Goal: Navigation & Orientation: Understand site structure

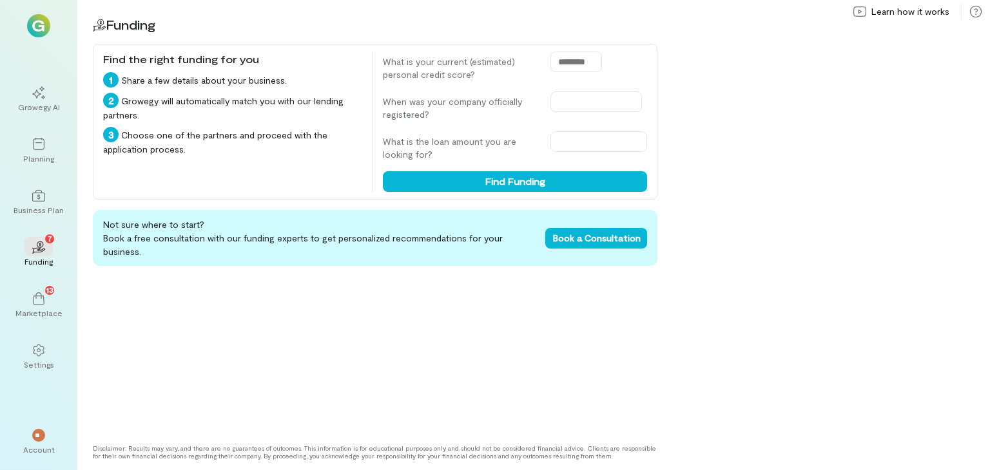
click at [32, 39] on div "Growegy AI Planning Business Plan 02 7 Funding 13 Marketplace Settings ** Accou…" at bounding box center [38, 235] width 77 height 470
click at [32, 28] on img at bounding box center [38, 25] width 23 height 23
click at [46, 302] on div "13" at bounding box center [38, 298] width 28 height 19
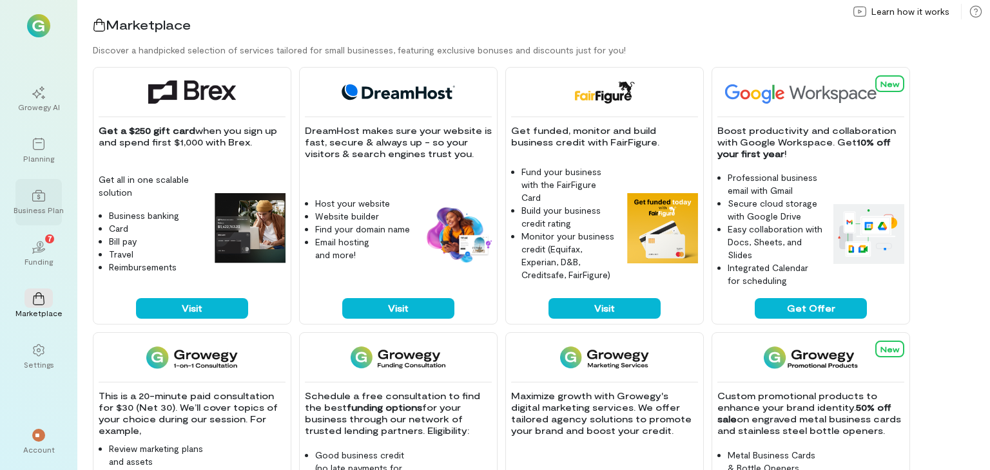
click at [44, 213] on div "Business Plan" at bounding box center [39, 210] width 50 height 10
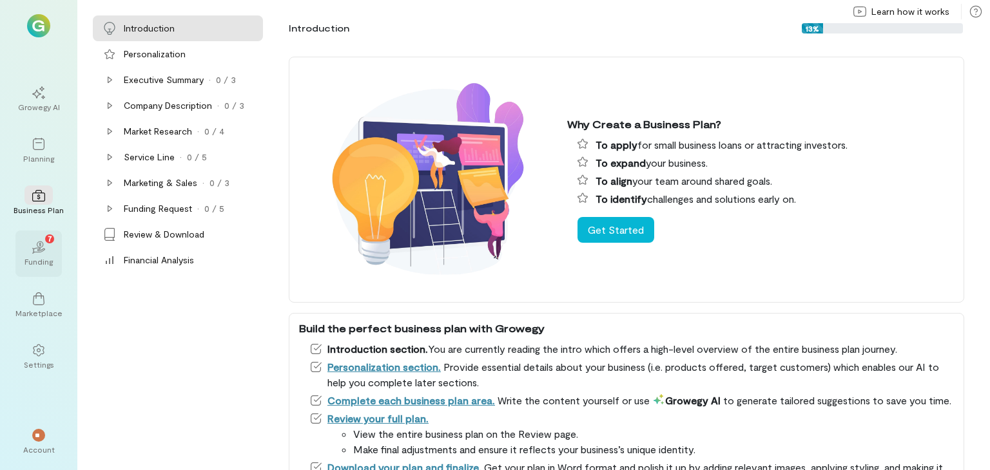
click at [48, 250] on div "02 7" at bounding box center [38, 246] width 28 height 19
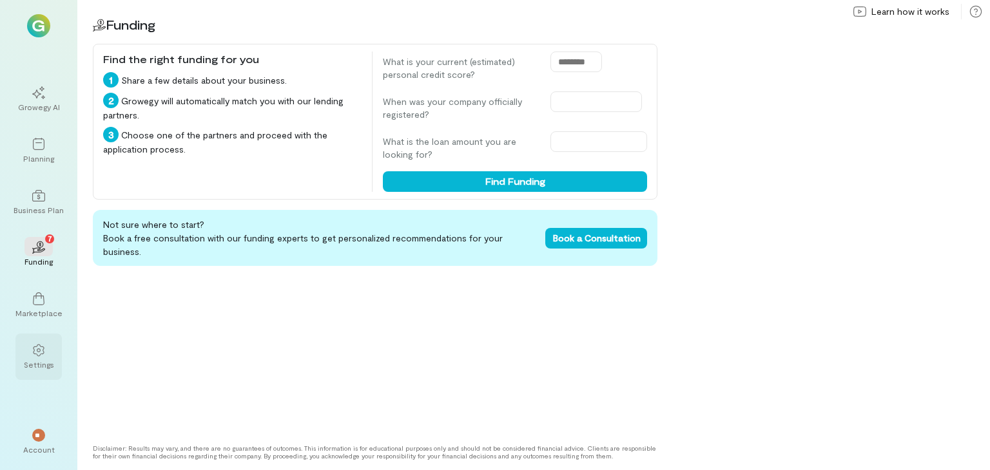
click at [41, 354] on icon at bounding box center [38, 351] width 11 height 12
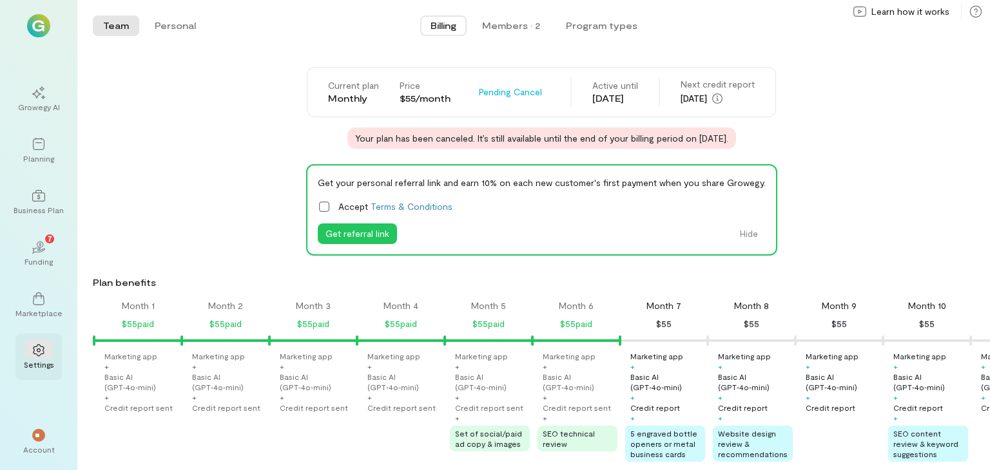
scroll to position [0, 247]
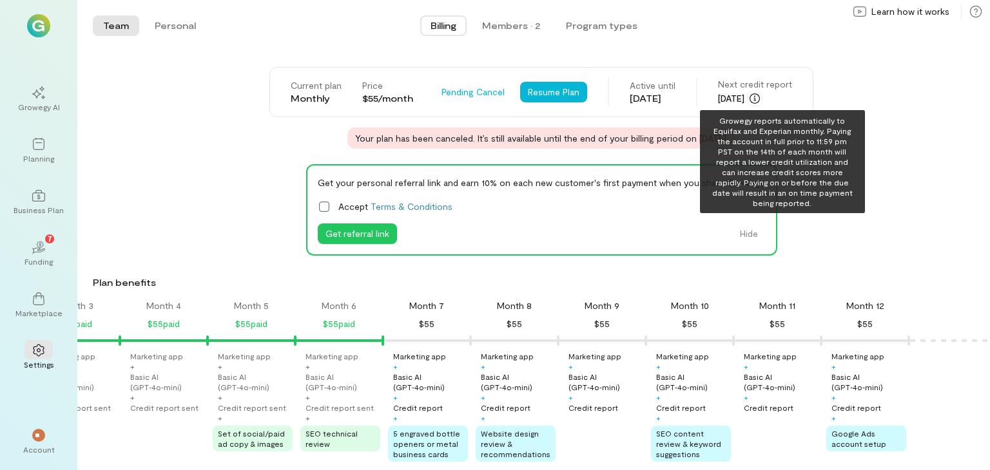
click at [760, 98] on icon "button" at bounding box center [755, 98] width 10 height 10
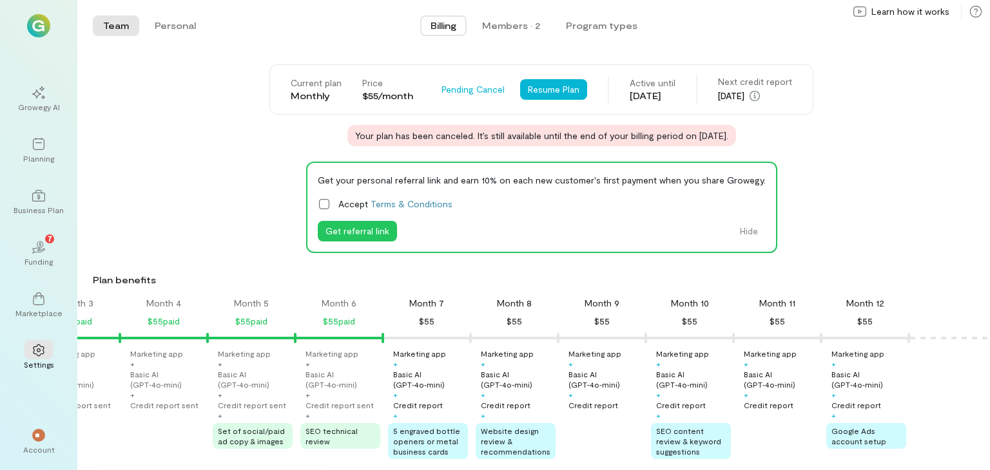
scroll to position [0, 0]
